Goal: Navigation & Orientation: Find specific page/section

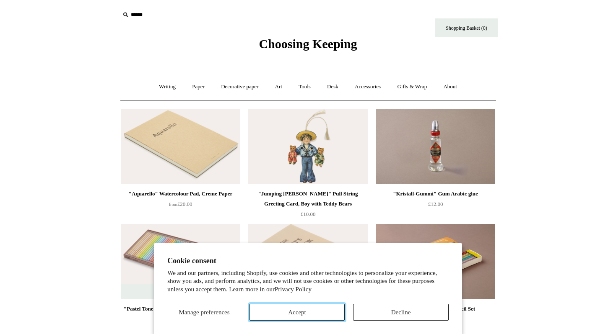
click at [326, 315] on button "Accept" at bounding box center [297, 312] width 96 height 17
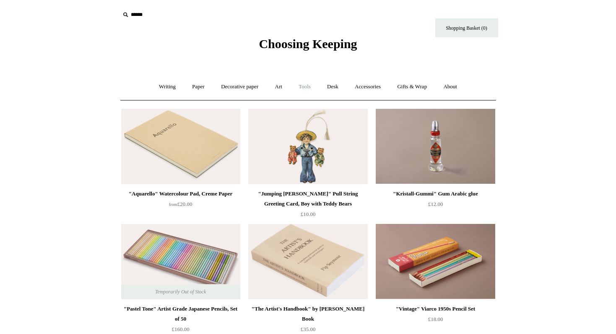
click at [303, 89] on link "Tools +" at bounding box center [304, 87] width 27 height 22
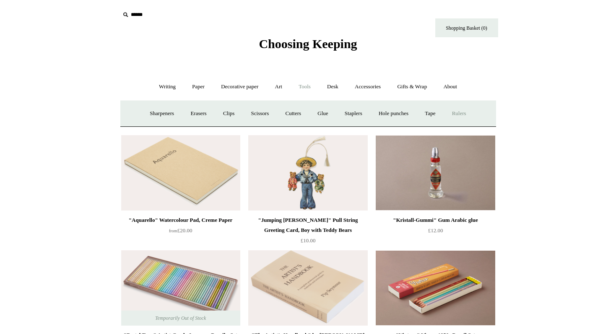
click at [465, 111] on link "Rulers" at bounding box center [458, 114] width 29 height 22
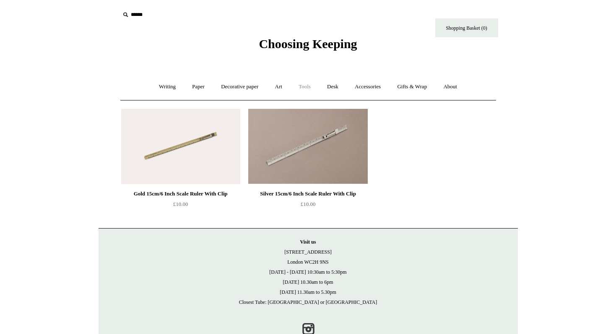
click at [311, 87] on link "Tools +" at bounding box center [304, 87] width 27 height 22
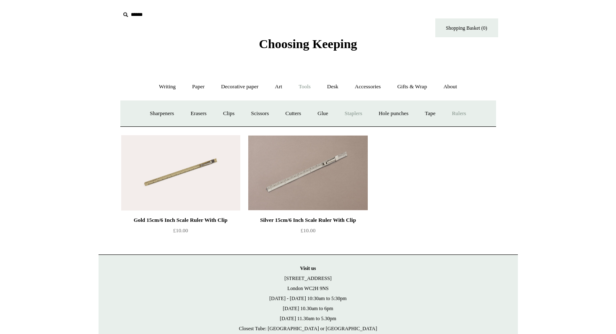
click at [355, 111] on link "Staplers +" at bounding box center [353, 114] width 33 height 22
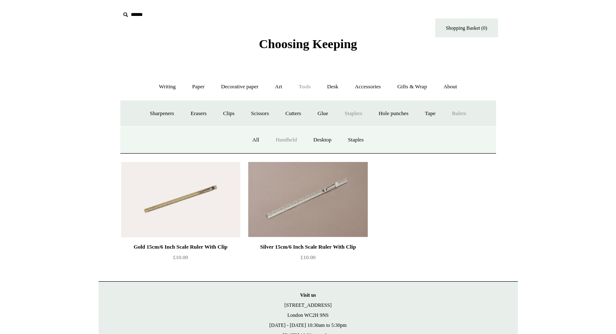
click at [283, 144] on link "Handheld" at bounding box center [286, 140] width 36 height 22
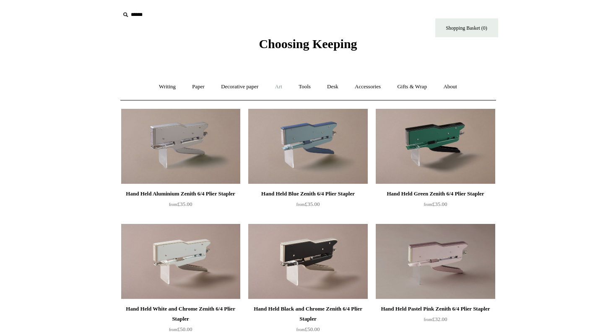
click at [280, 88] on link "Art +" at bounding box center [278, 87] width 22 height 22
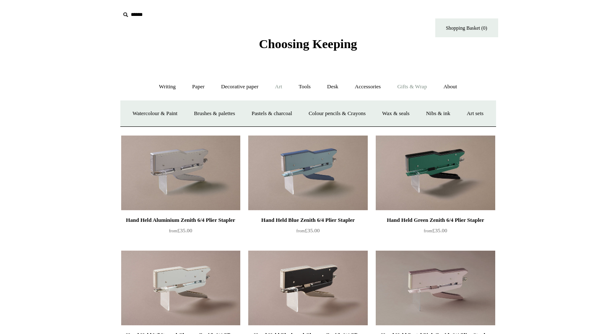
click at [405, 92] on link "Gifts & Wrap +" at bounding box center [411, 87] width 45 height 22
click at [361, 79] on link "Accessories +" at bounding box center [367, 87] width 41 height 22
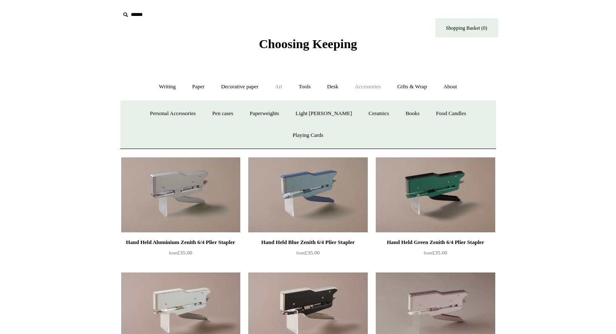
click at [281, 89] on link "Art +" at bounding box center [278, 87] width 22 height 22
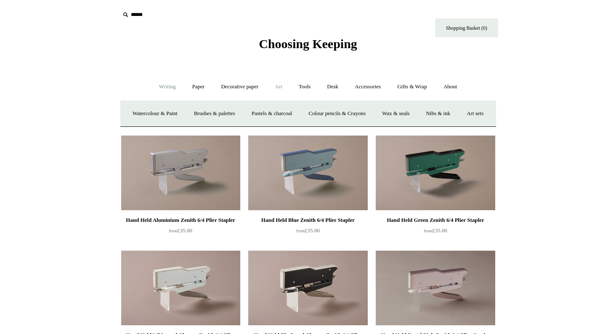
click at [167, 85] on link "Writing +" at bounding box center [167, 87] width 32 height 22
click at [376, 114] on link "Wood pencils +" at bounding box center [358, 114] width 45 height 22
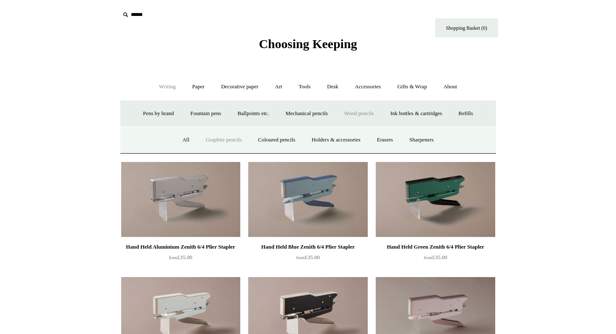
click at [215, 140] on link "Graphite pencils" at bounding box center [223, 140] width 51 height 22
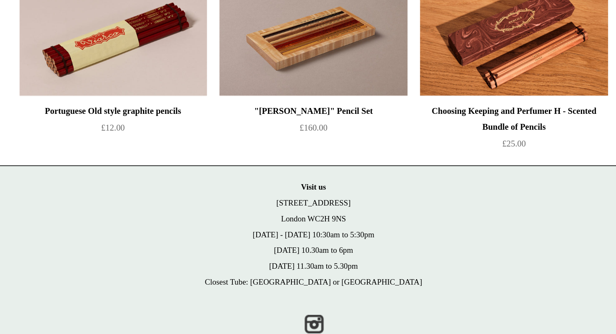
scroll to position [486, 0]
